Goal: Information Seeking & Learning: Find specific fact

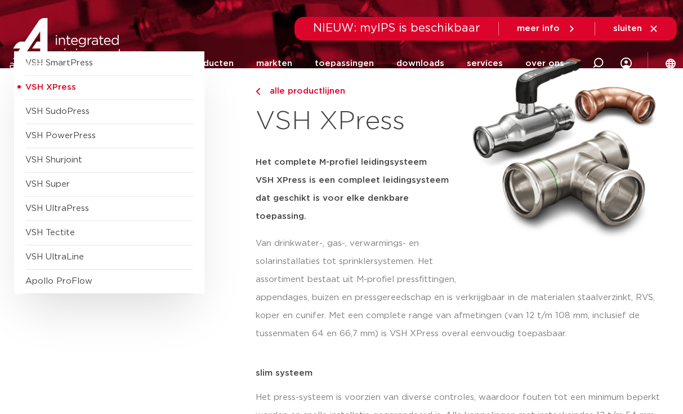
click at [62, 86] on span "VSH XPress" at bounding box center [50, 87] width 51 height 8
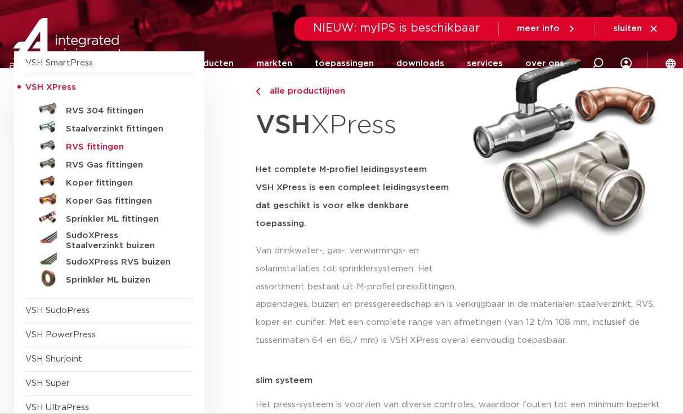
click at [71, 147] on h5 "RVS fittingen" at bounding box center [122, 147] width 112 height 10
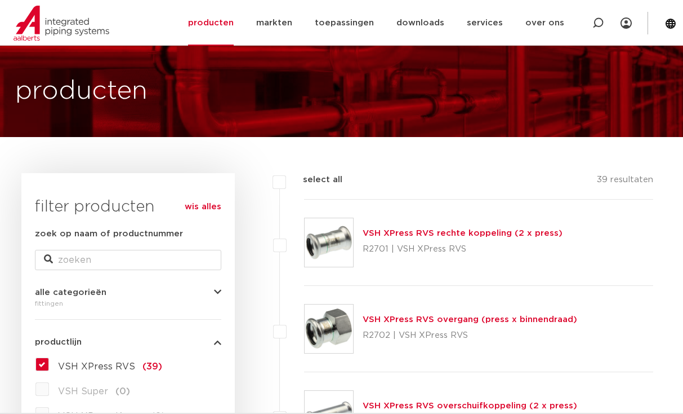
click at [369, 232] on link "VSH XPress RVS rechte koppeling (2 x press)" at bounding box center [463, 233] width 200 height 8
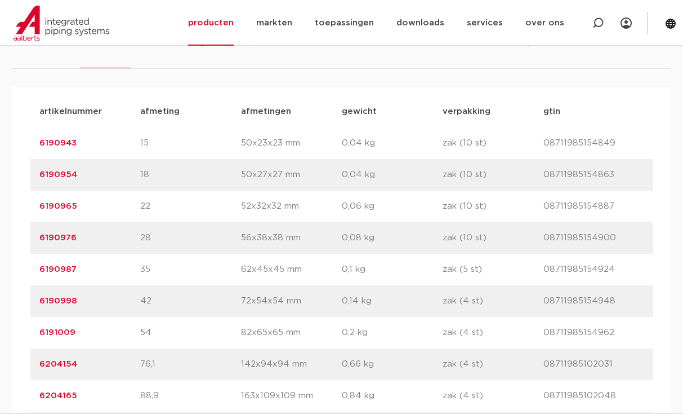
scroll to position [732, 0]
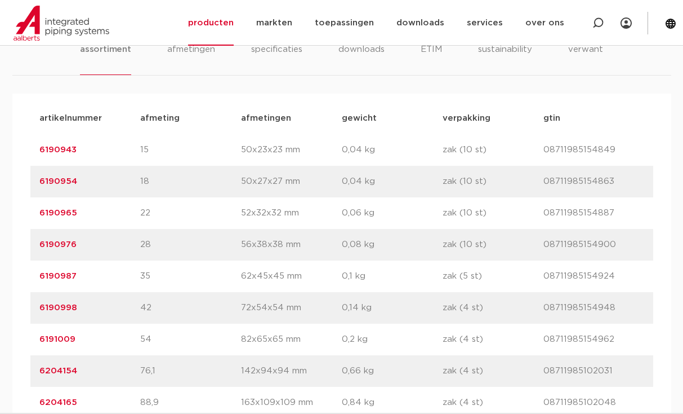
drag, startPoint x: 80, startPoint y: 183, endPoint x: 38, endPoint y: 181, distance: 41.8
click at [38, 181] on div "artikelnummer 6190954 afmeting 18 [GEOGRAPHIC_DATA] 50x27x27 mm gewicht 0,04 kg…" at bounding box center [341, 182] width 623 height 32
copy link "6190954"
click at [94, 237] on div "artikelnummer 6190976 afmeting 28 [GEOGRAPHIC_DATA] 56x38x38 mm gewicht 0,08 kg…" at bounding box center [341, 245] width 623 height 32
drag, startPoint x: 84, startPoint y: 245, endPoint x: 38, endPoint y: 247, distance: 45.7
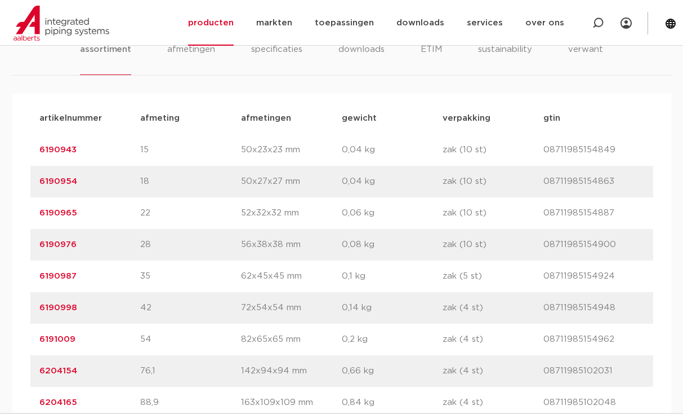
click at [38, 247] on div "artikelnummer 6190976 afmeting 28 [GEOGRAPHIC_DATA] 56x38x38 mm gewicht 0,08 kg…" at bounding box center [341, 245] width 623 height 32
copy link "6190976"
